Goal: Entertainment & Leisure: Consume media (video, audio)

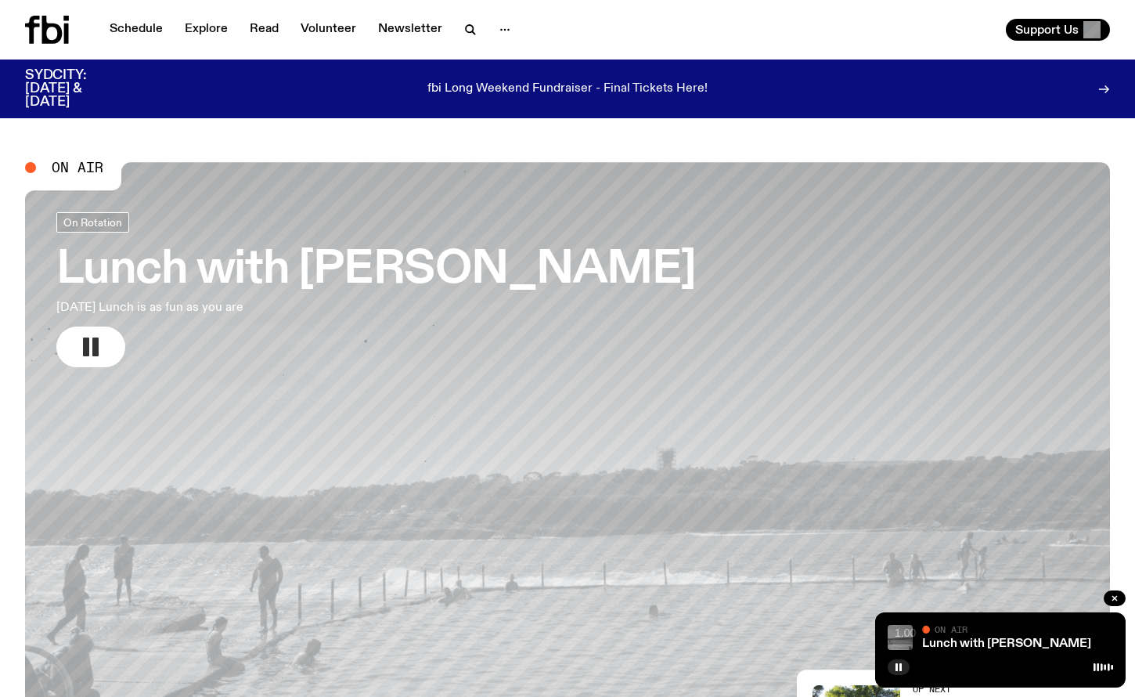
click at [86, 345] on rect "button" at bounding box center [86, 346] width 6 height 19
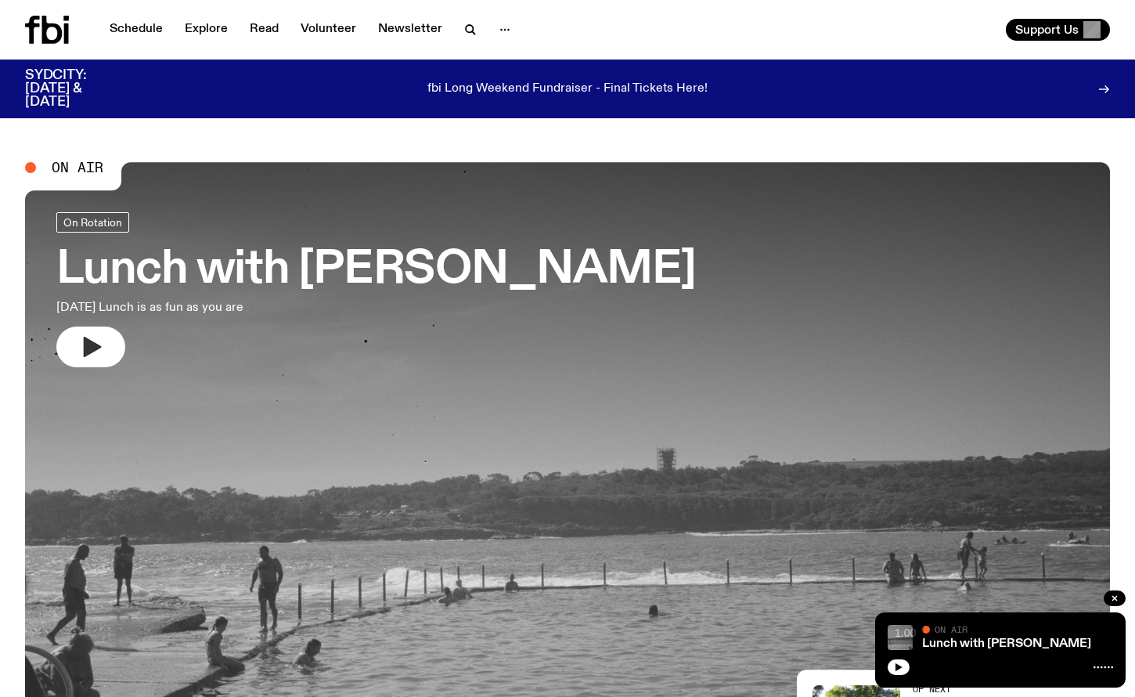
click at [86, 345] on icon "button" at bounding box center [93, 347] width 18 height 20
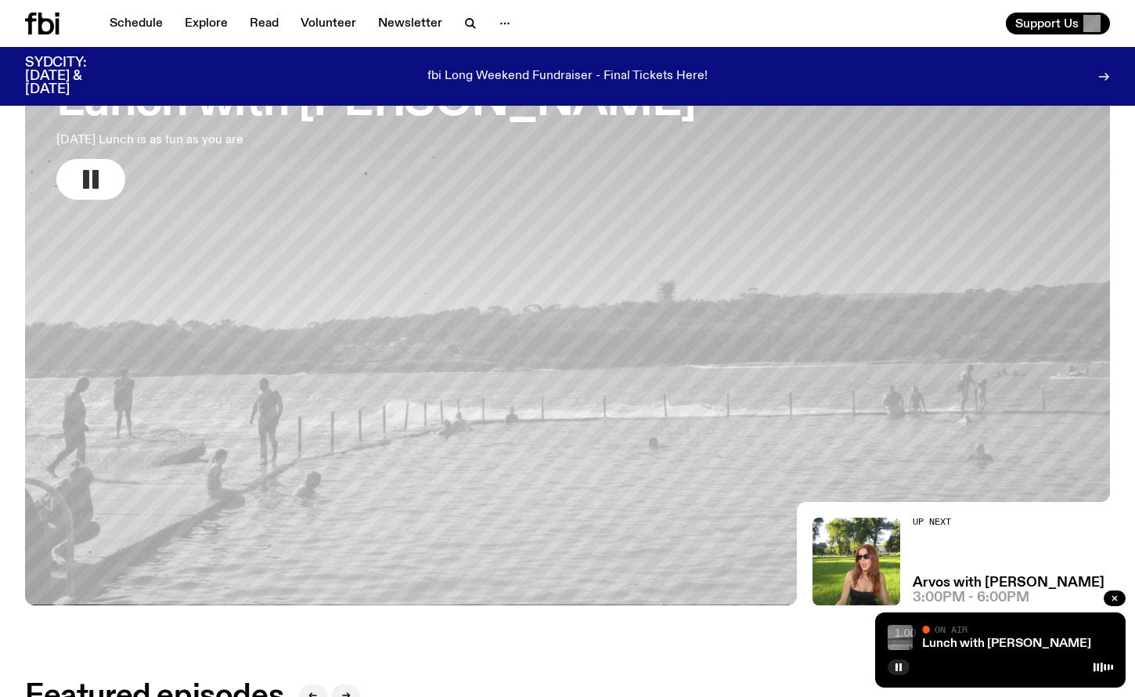
scroll to position [157, 0]
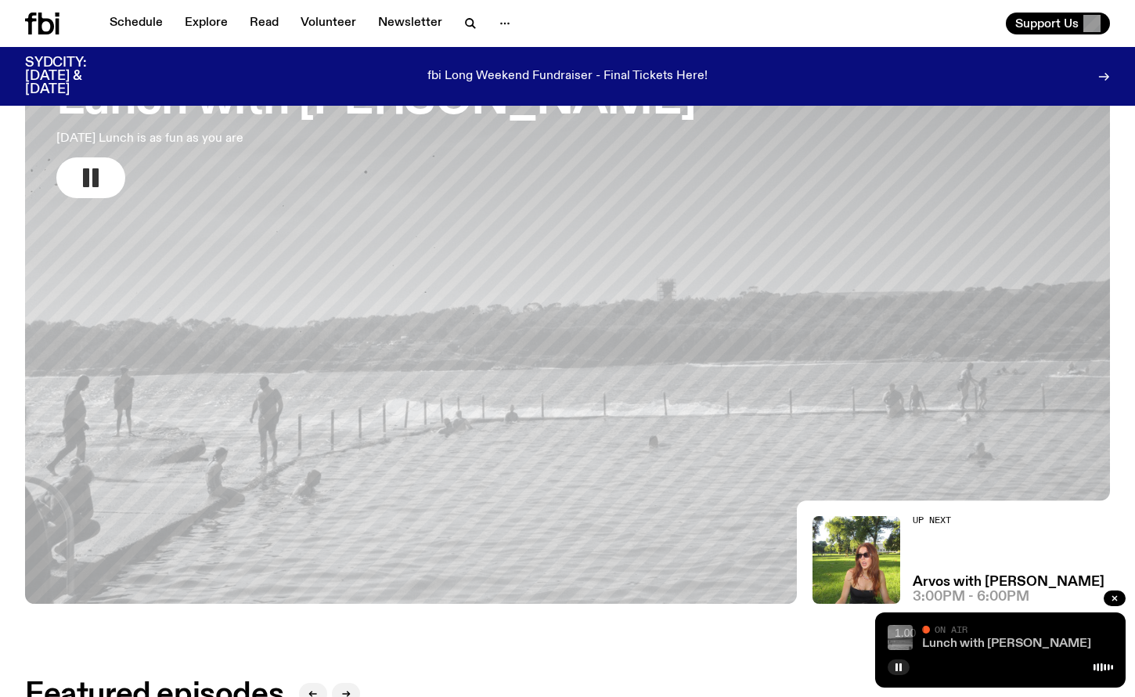
click at [971, 642] on link "Lunch with [PERSON_NAME]" at bounding box center [1006, 643] width 169 height 13
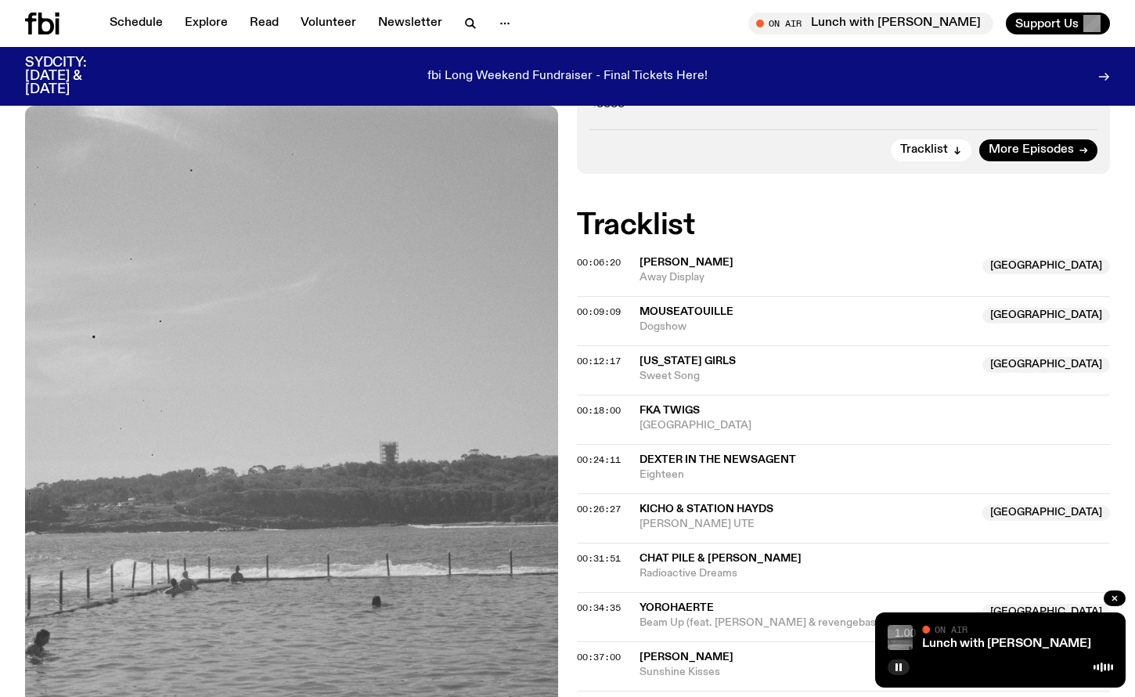
scroll to position [485, 0]
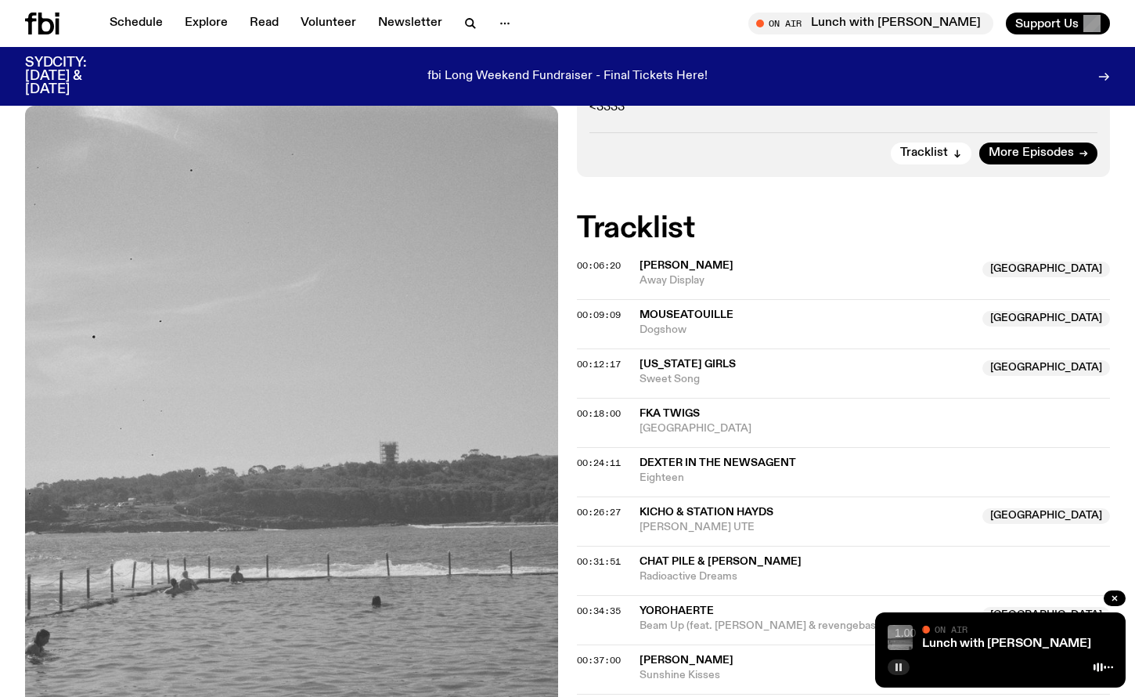
click at [902, 668] on icon "button" at bounding box center [898, 666] width 9 height 9
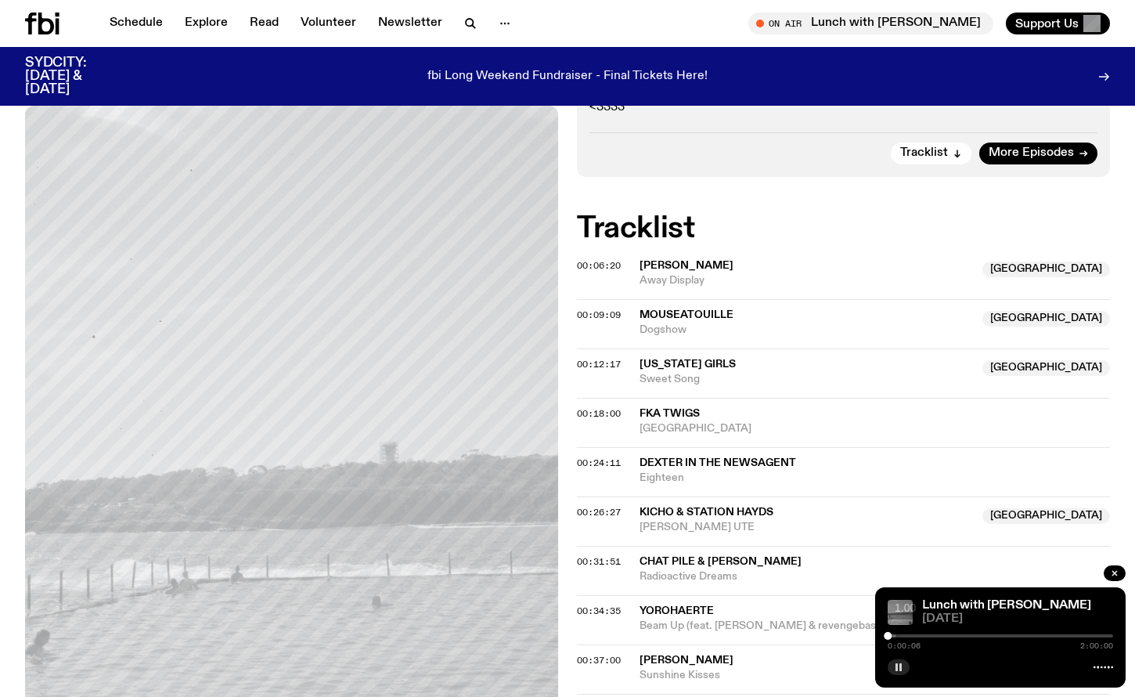
click at [902, 669] on icon "button" at bounding box center [898, 666] width 9 height 9
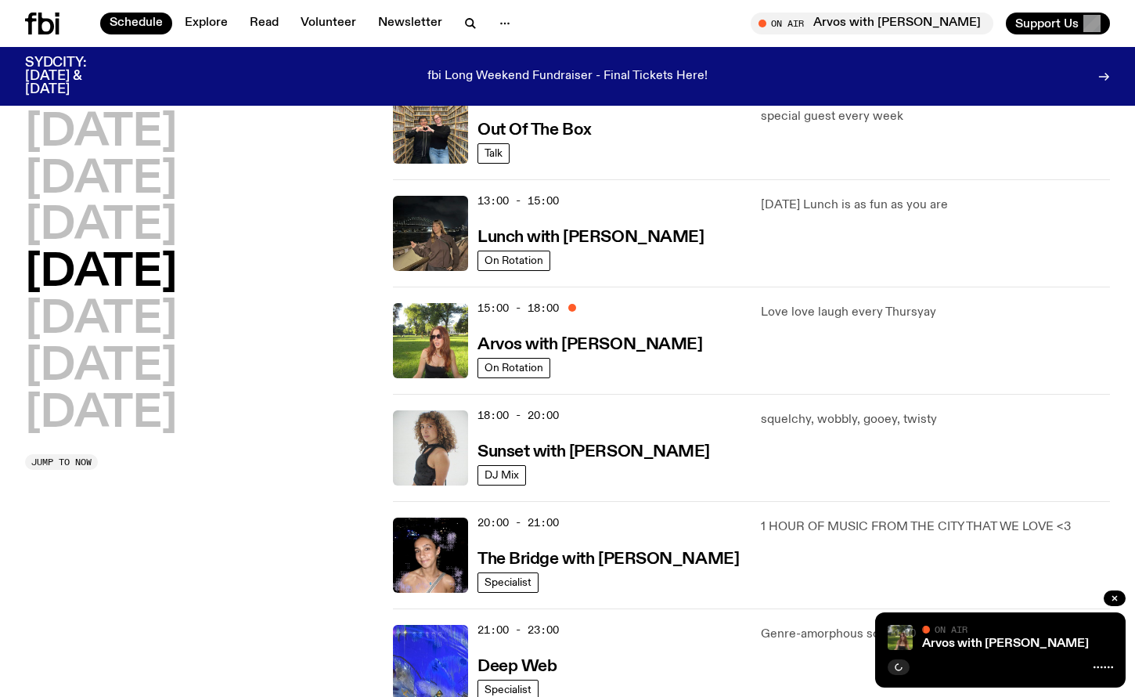
scroll to position [402, 0]
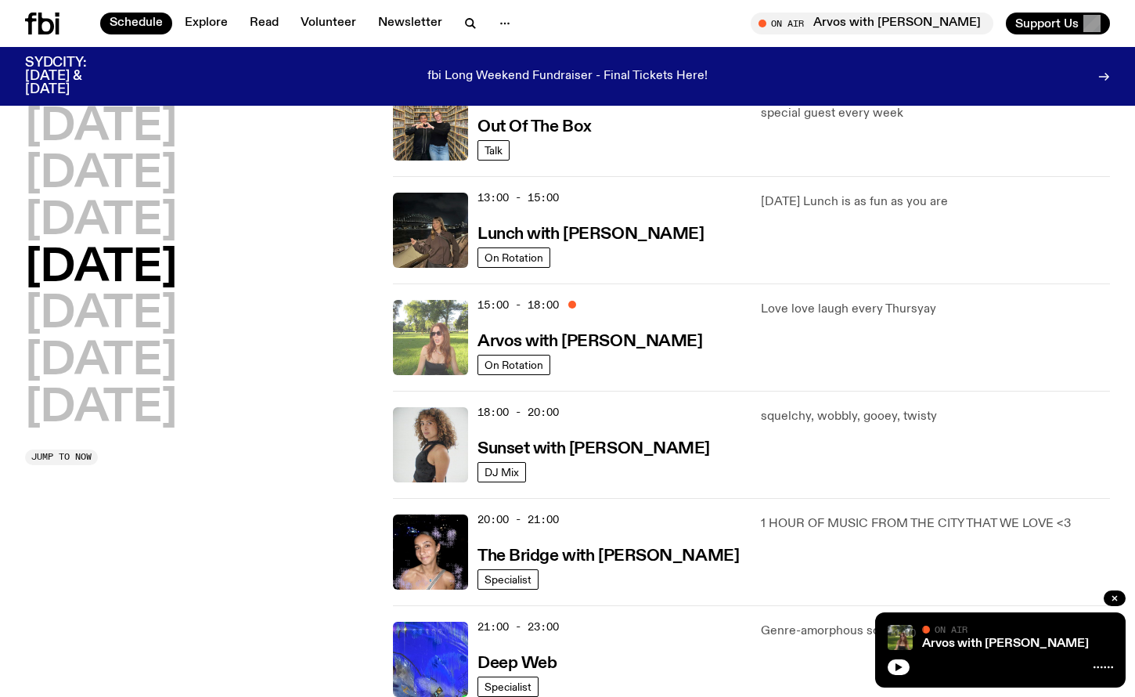
click at [452, 341] on img at bounding box center [430, 337] width 75 height 75
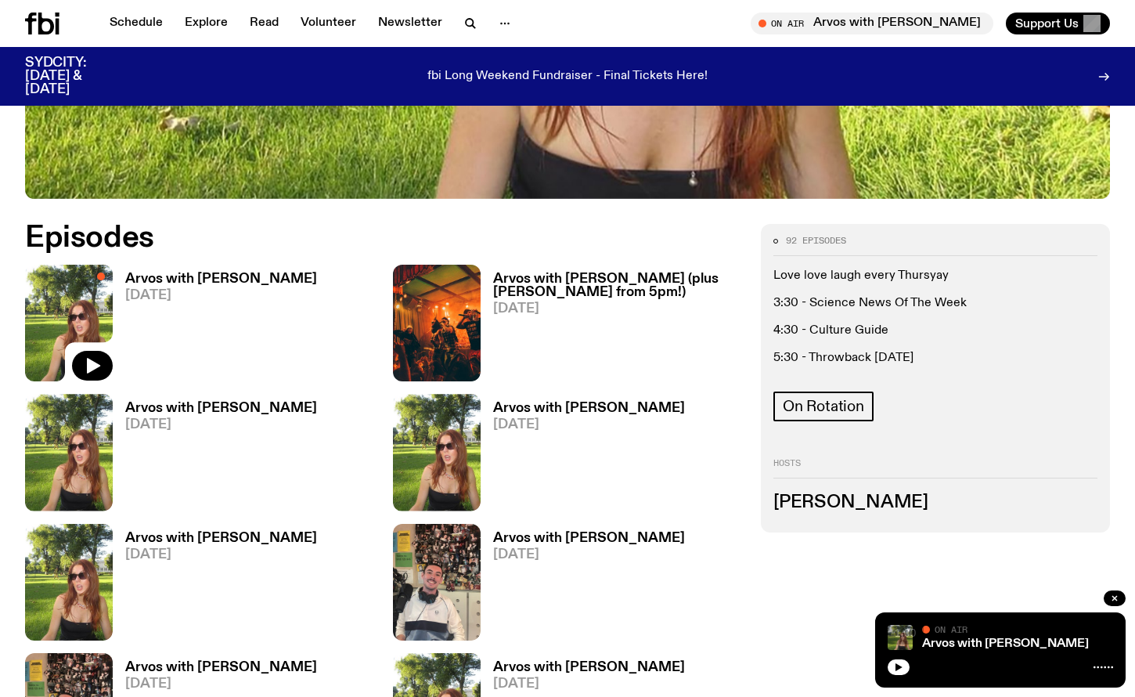
scroll to position [672, 0]
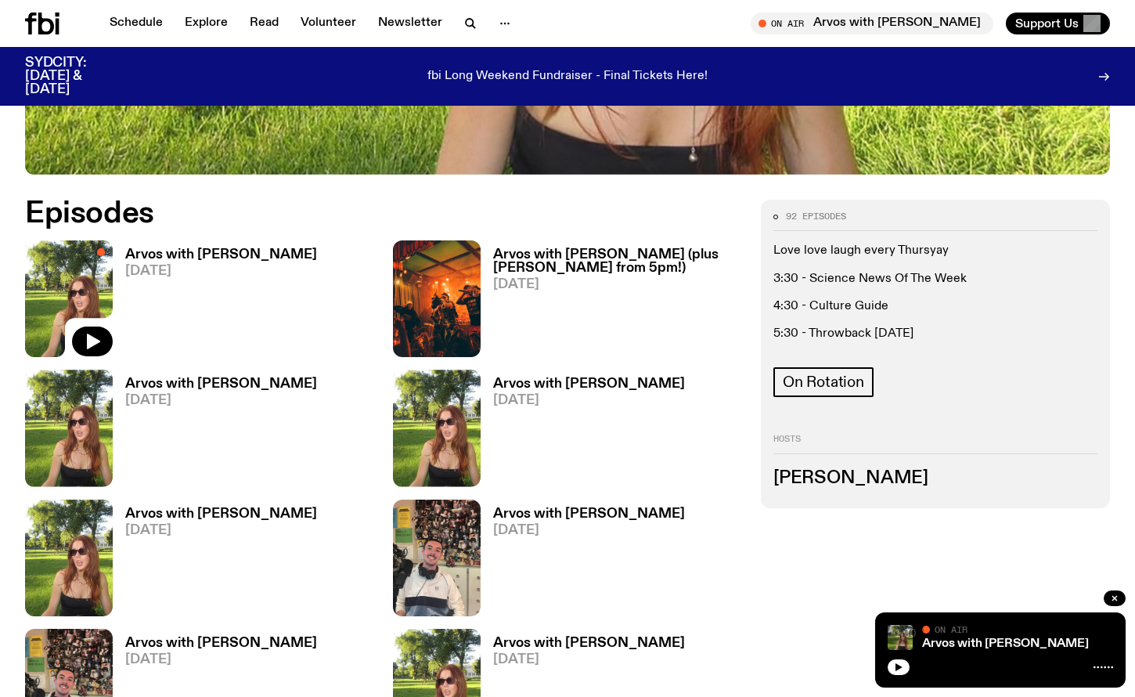
click at [236, 255] on h3 "Arvos with [PERSON_NAME]" at bounding box center [221, 254] width 192 height 13
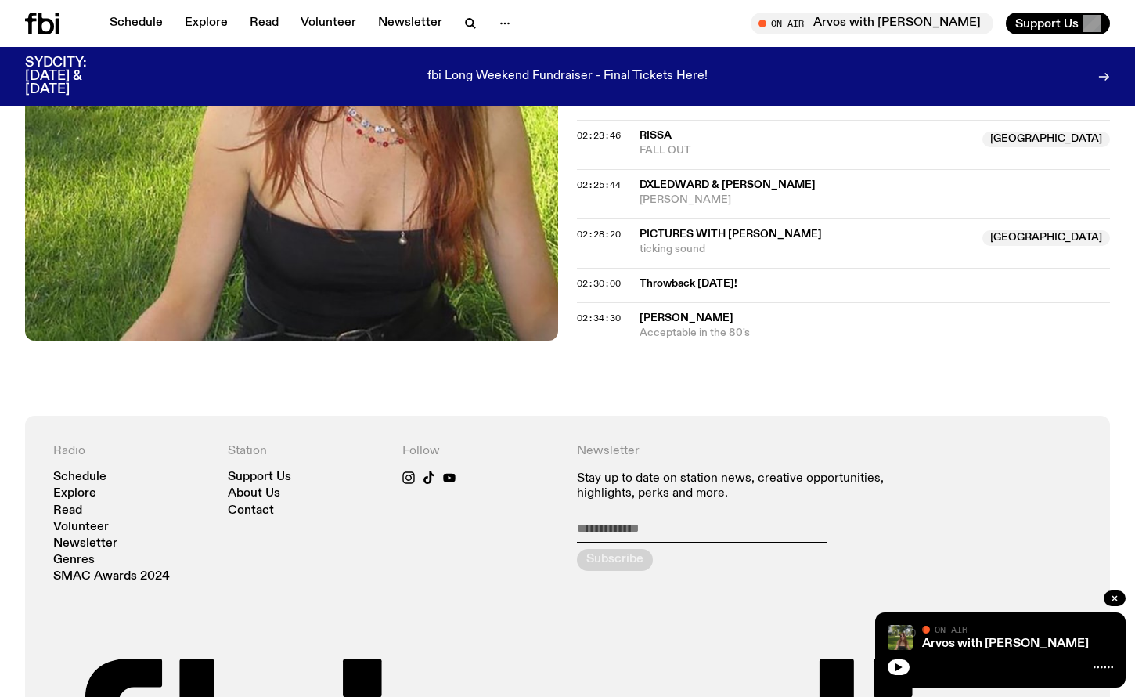
scroll to position [2459, 0]
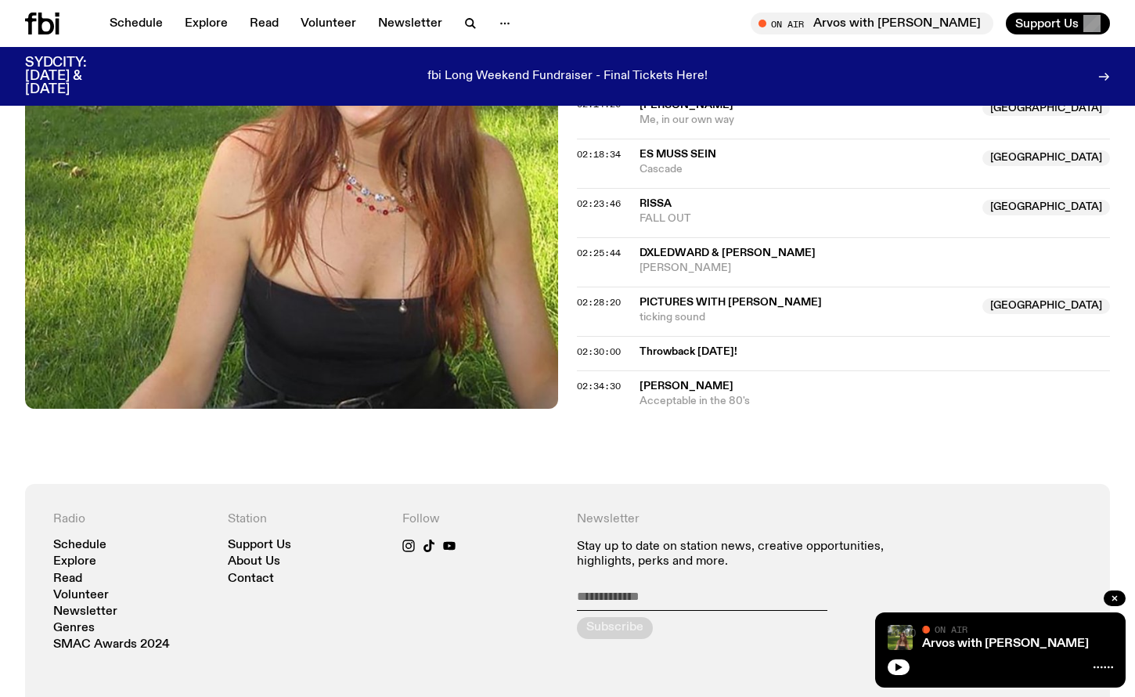
scroll to position [2404, 0]
